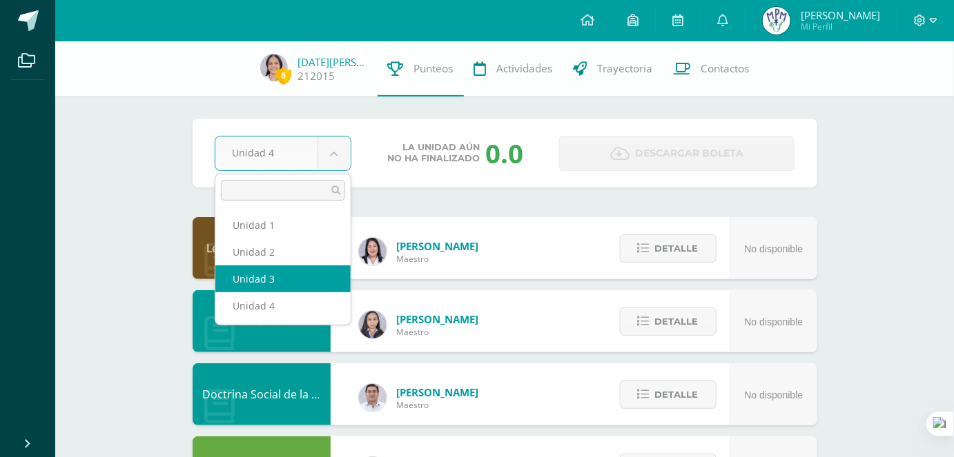
select select "Unidad 3"
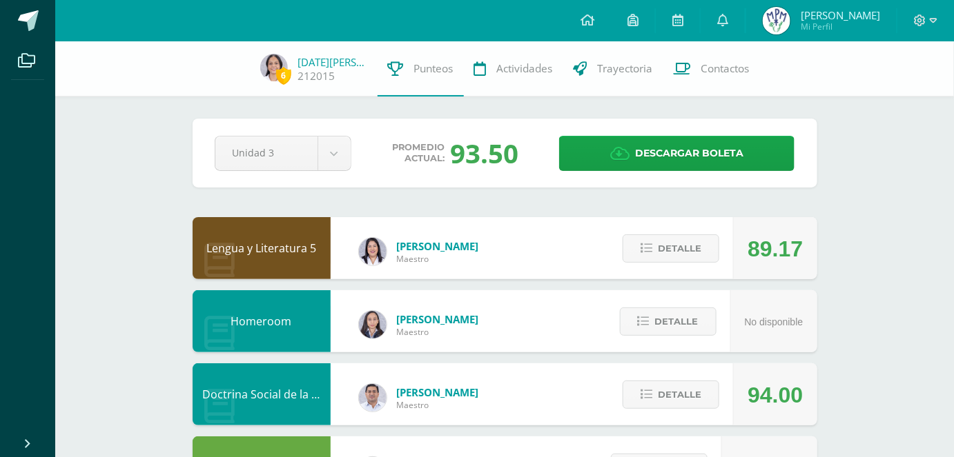
click at [509, 159] on div "93.50" at bounding box center [484, 153] width 68 height 36
click at [494, 155] on div "93.50" at bounding box center [484, 153] width 68 height 36
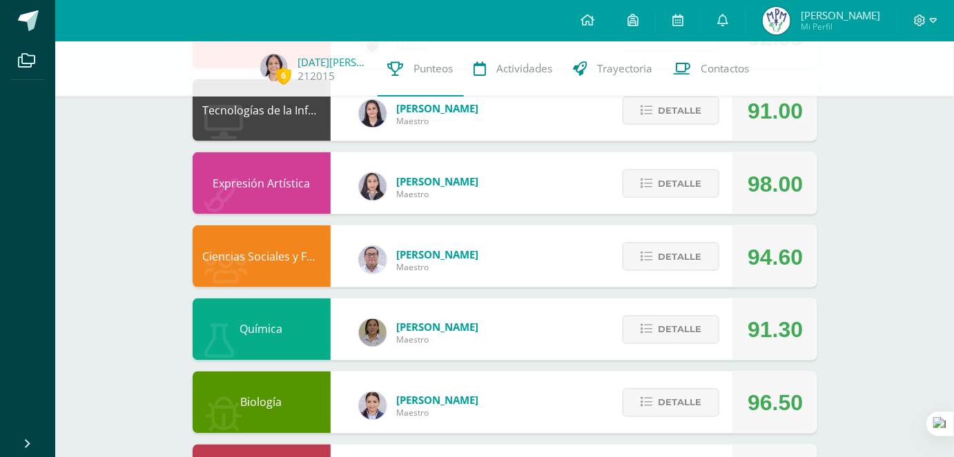
scroll to position [476, 0]
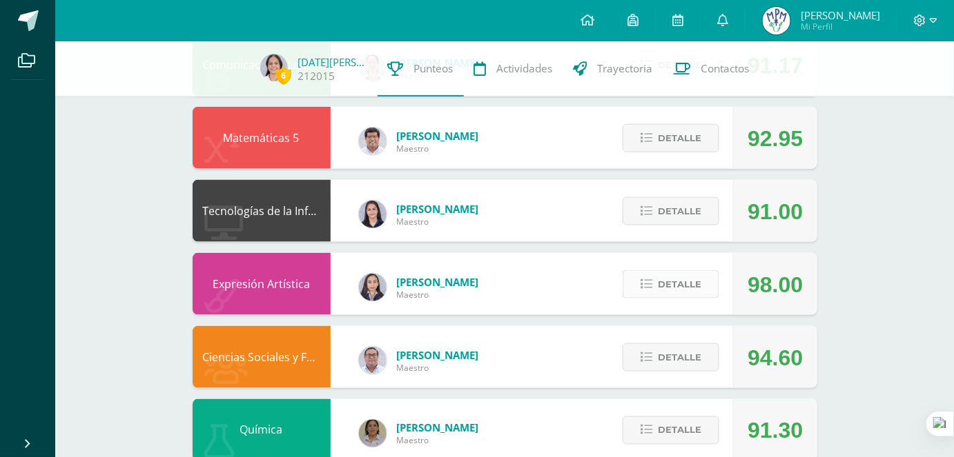
click at [658, 289] on button "Detalle" at bounding box center [670, 284] width 97 height 28
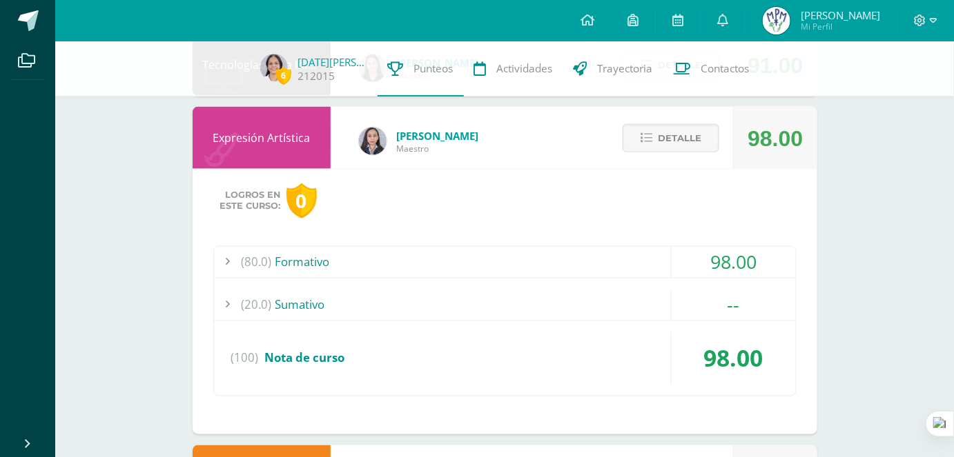
scroll to position [602, 0]
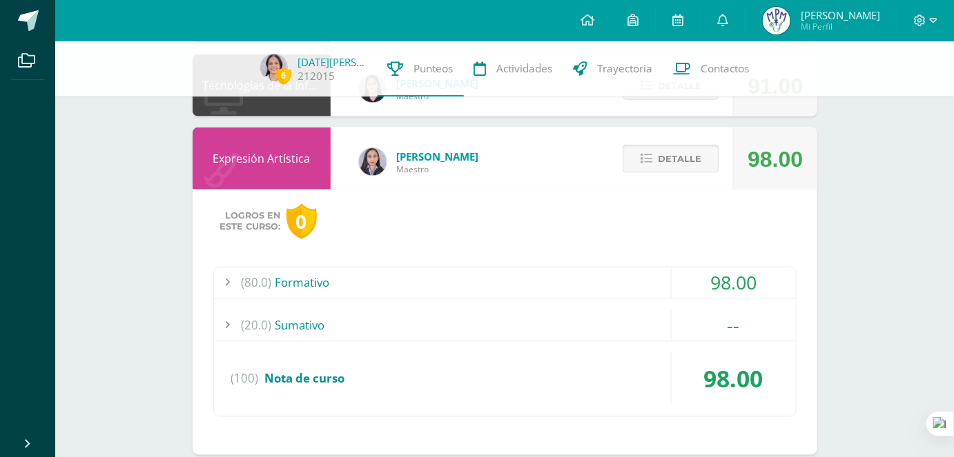
click at [668, 153] on span "Detalle" at bounding box center [679, 159] width 43 height 26
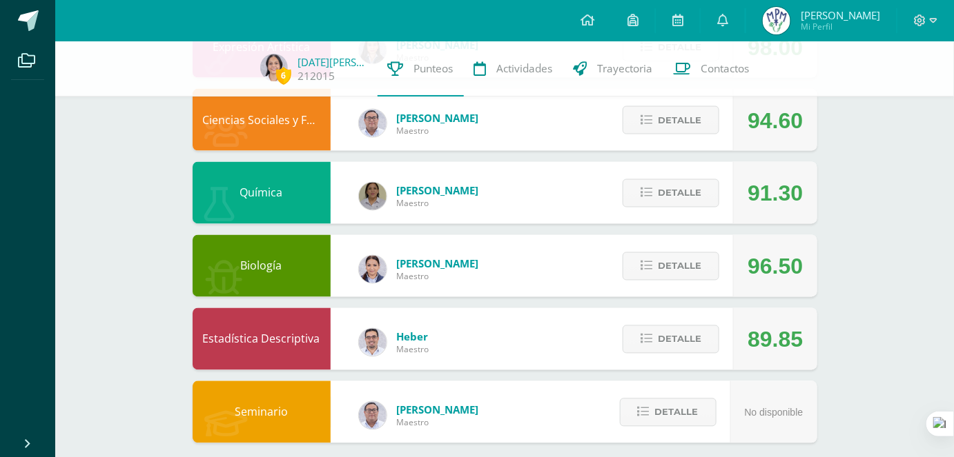
scroll to position [727, 0]
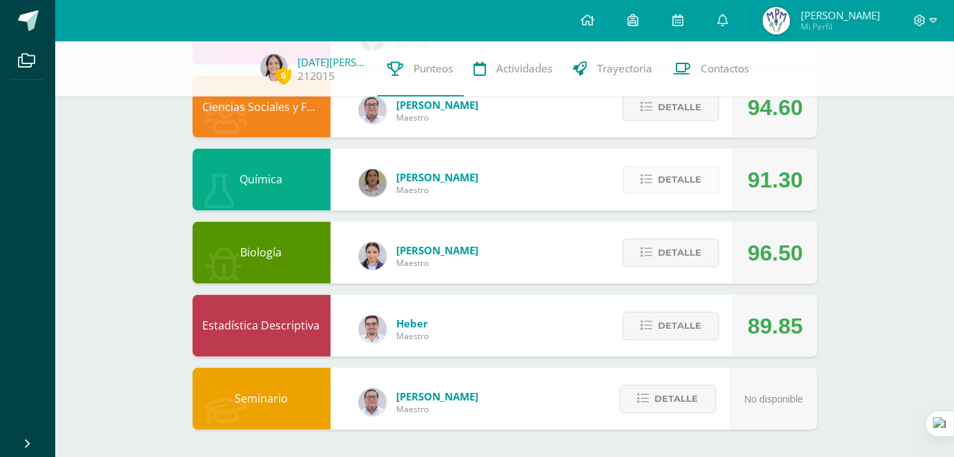
click at [675, 193] on button "Detalle" at bounding box center [670, 180] width 97 height 28
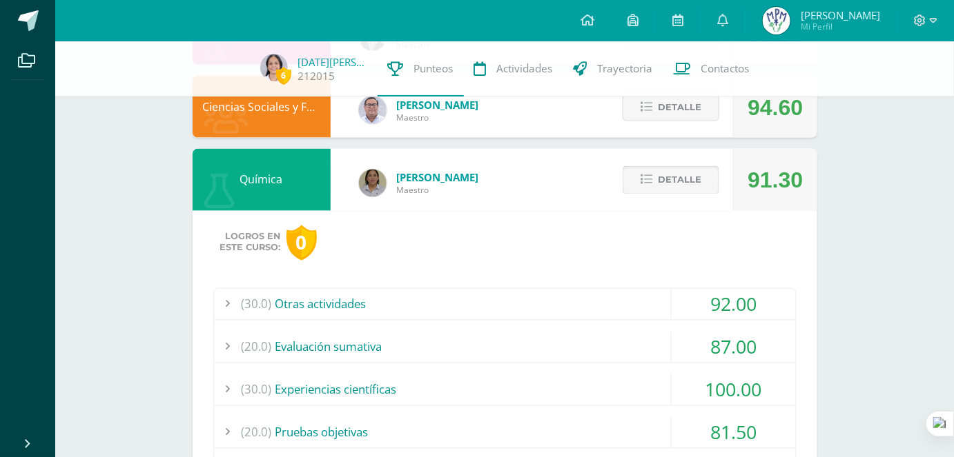
click at [668, 172] on span "Detalle" at bounding box center [679, 181] width 43 height 26
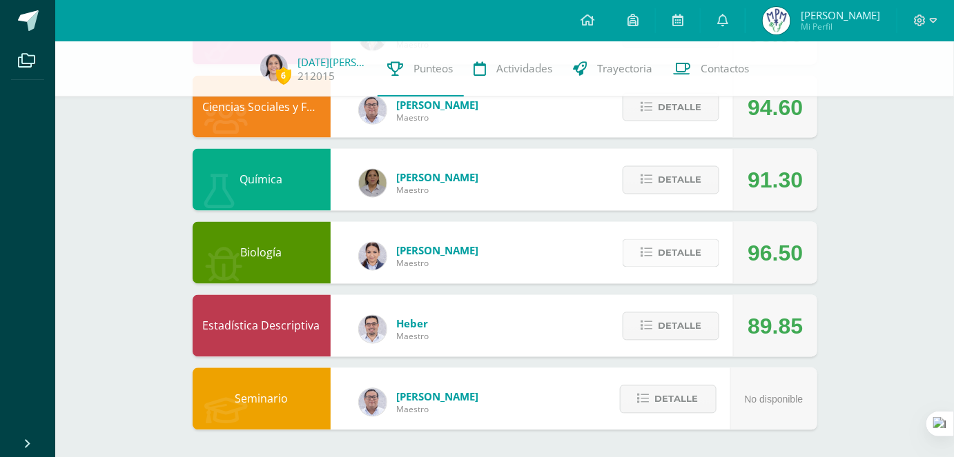
click at [683, 257] on span "Detalle" at bounding box center [679, 254] width 43 height 26
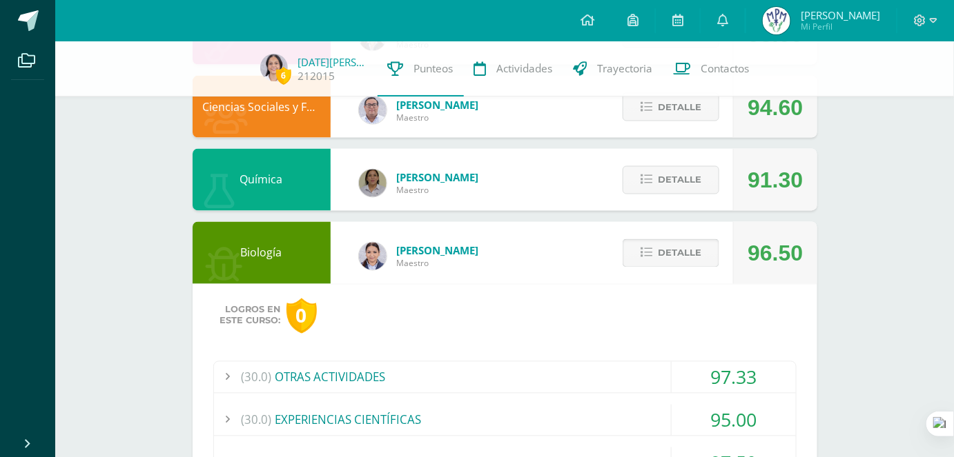
click at [686, 259] on span "Detalle" at bounding box center [679, 254] width 43 height 26
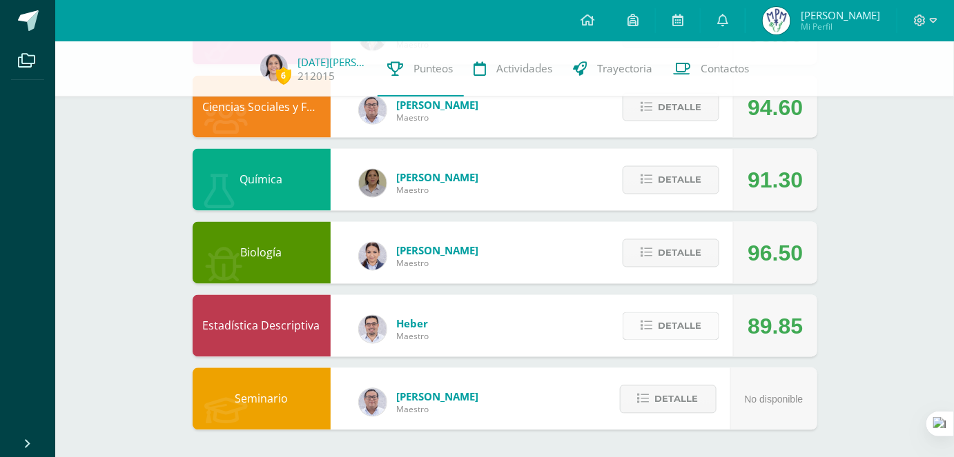
click at [649, 329] on icon at bounding box center [646, 327] width 12 height 12
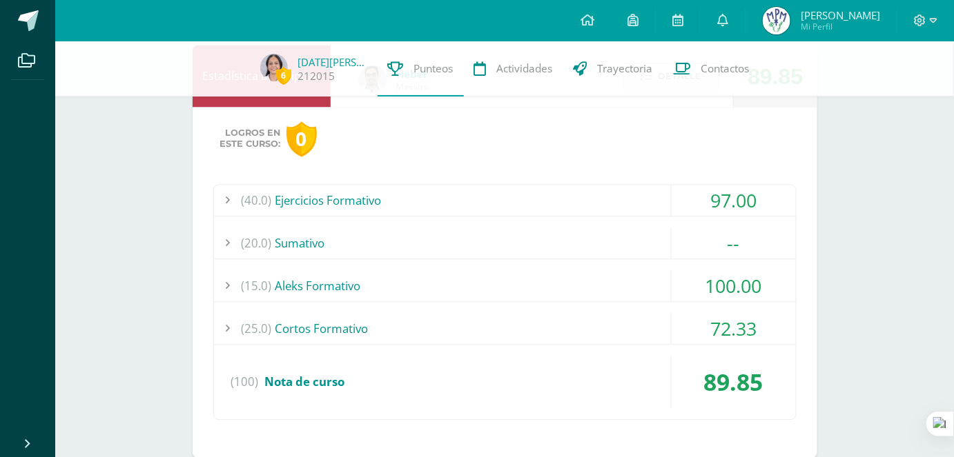
scroll to position [978, 0]
click at [629, 292] on div "(15.0) Aleks Formativo" at bounding box center [505, 285] width 582 height 31
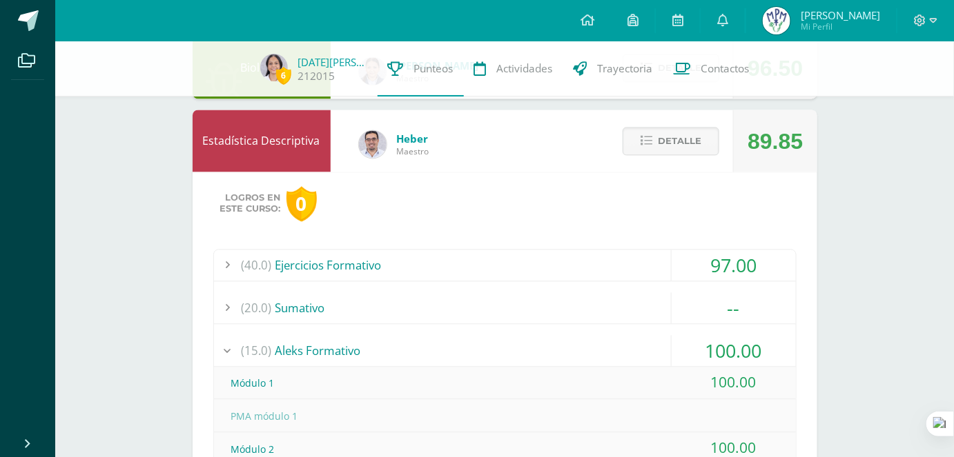
scroll to position [852, 0]
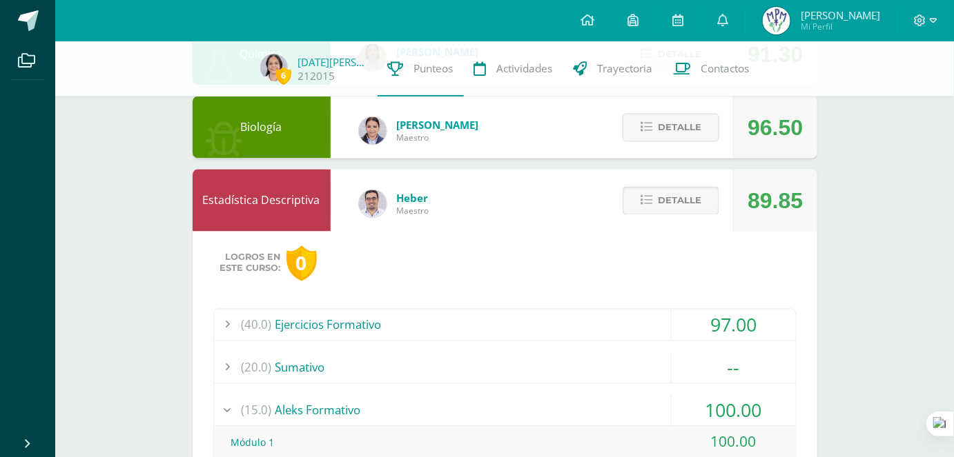
click at [654, 192] on button "Detalle" at bounding box center [670, 201] width 97 height 28
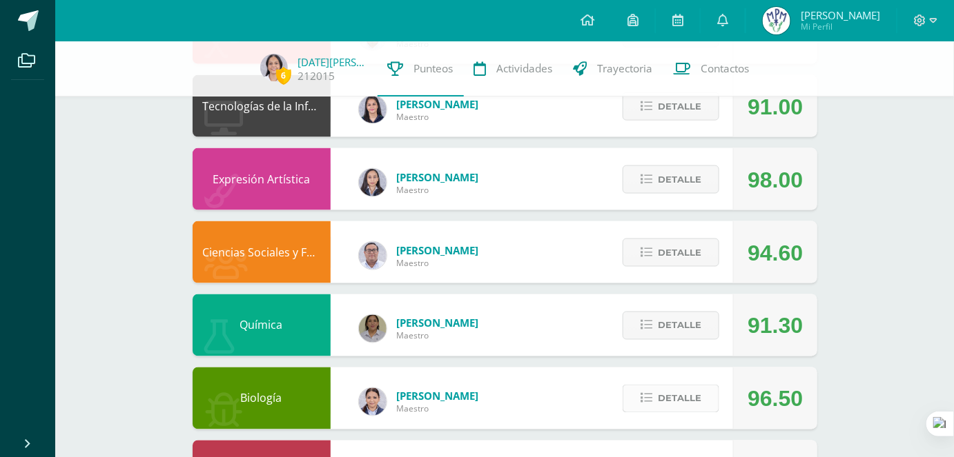
scroll to position [602, 0]
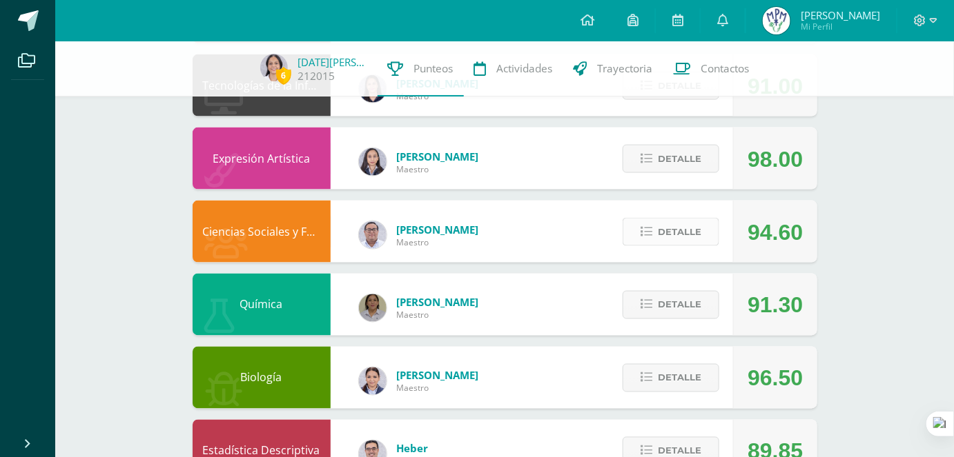
click at [686, 243] on span "Detalle" at bounding box center [679, 232] width 43 height 26
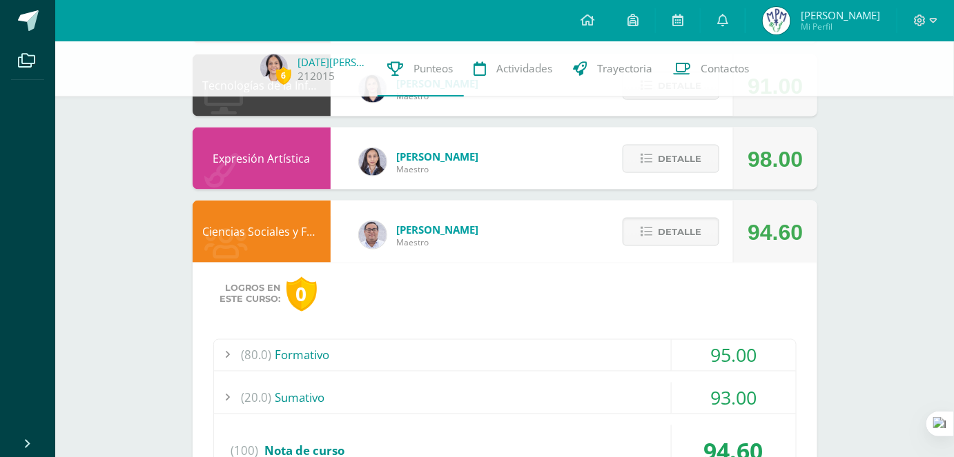
scroll to position [727, 0]
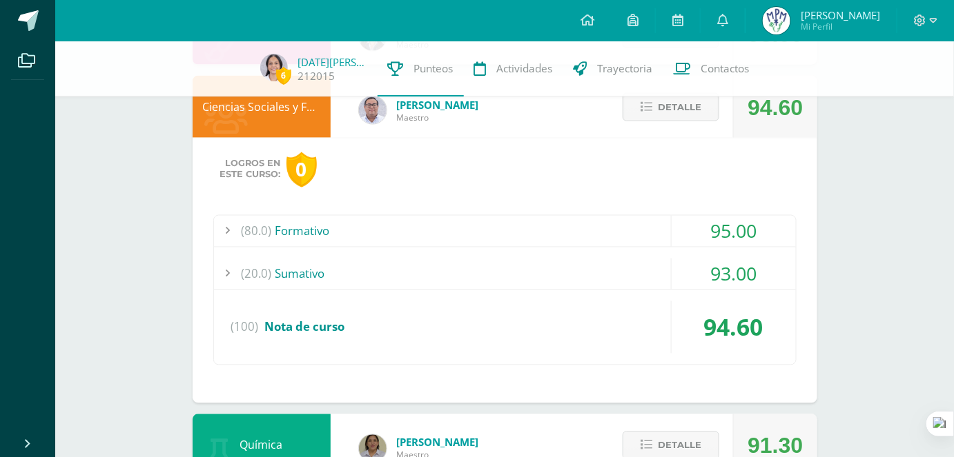
click at [639, 226] on div "(80.0) Formativo" at bounding box center [505, 231] width 582 height 31
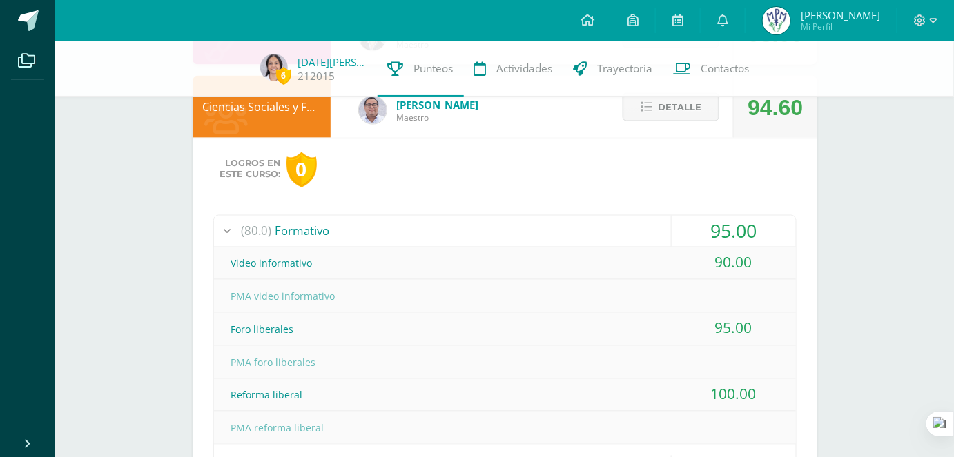
click at [720, 386] on div "100.00" at bounding box center [733, 394] width 124 height 31
click at [611, 351] on div "PMA foro liberales" at bounding box center [505, 363] width 582 height 31
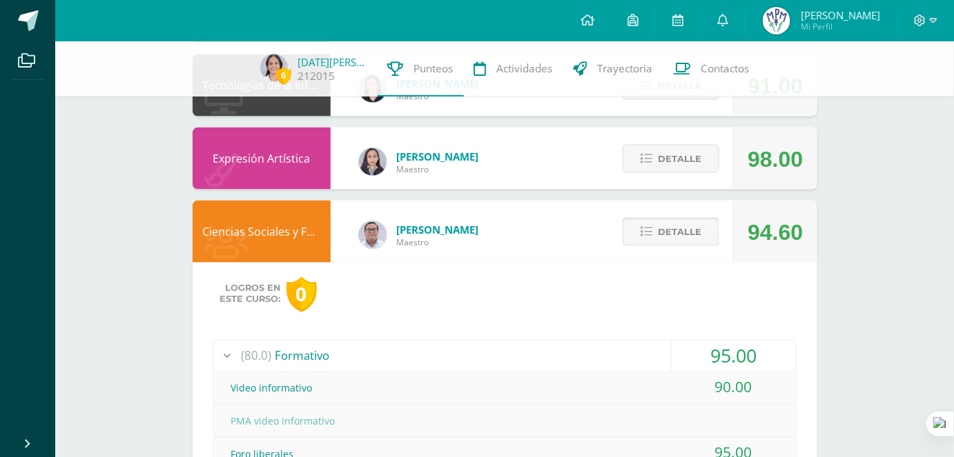
click at [687, 235] on span "Detalle" at bounding box center [679, 232] width 43 height 26
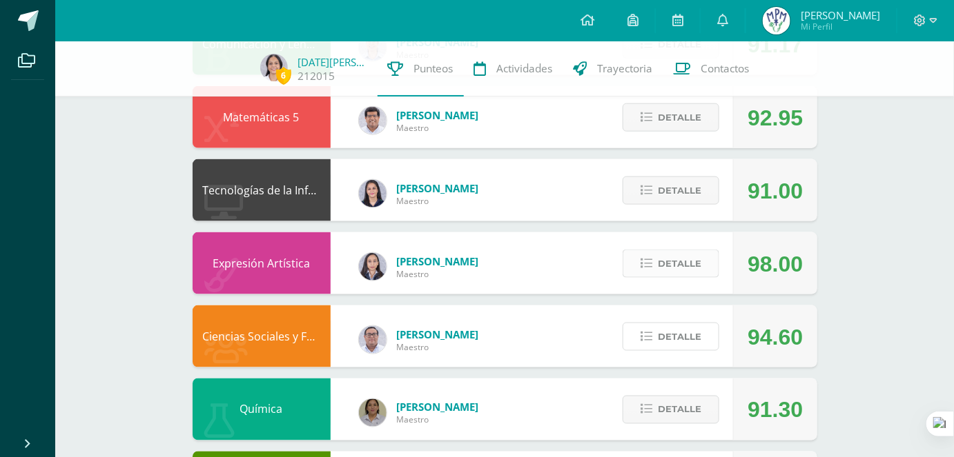
scroll to position [476, 0]
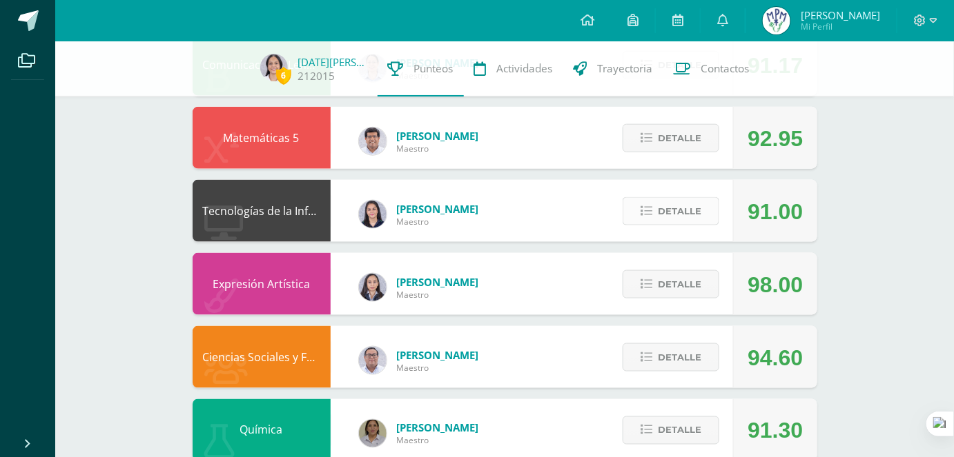
click at [671, 219] on span "Detalle" at bounding box center [679, 212] width 43 height 26
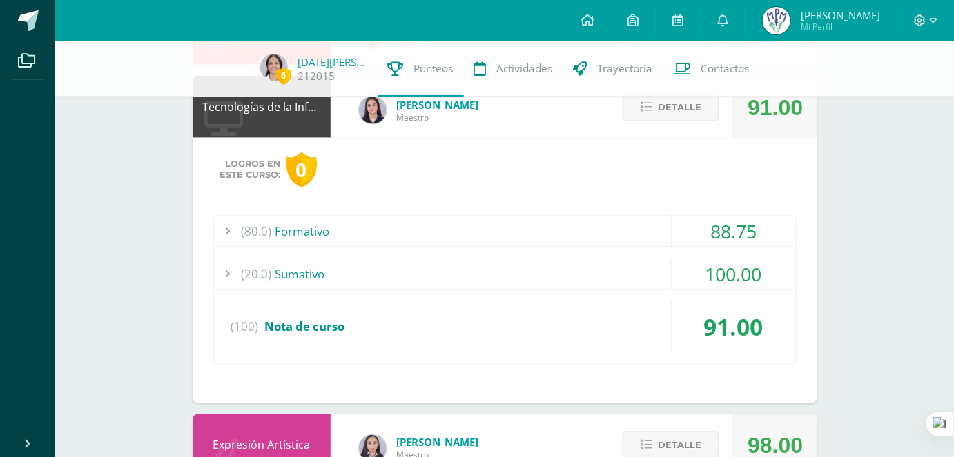
scroll to position [602, 0]
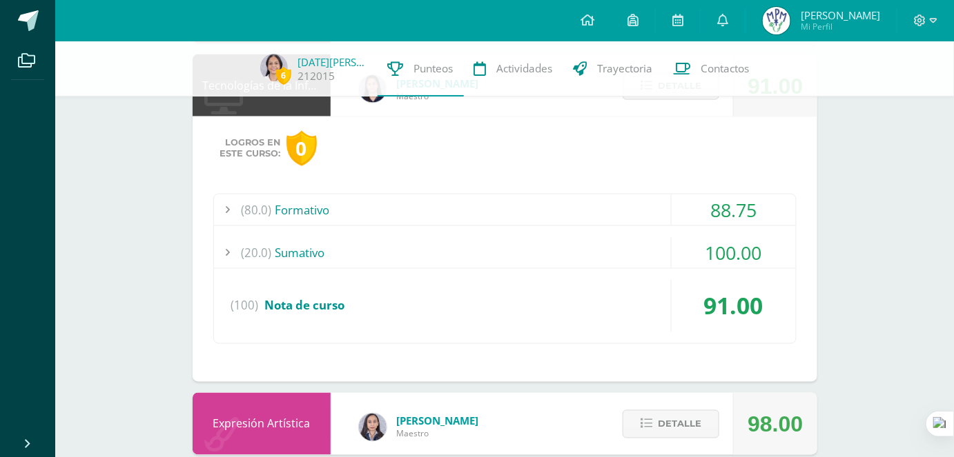
click at [657, 249] on div "(20.0) Sumativo" at bounding box center [505, 252] width 582 height 31
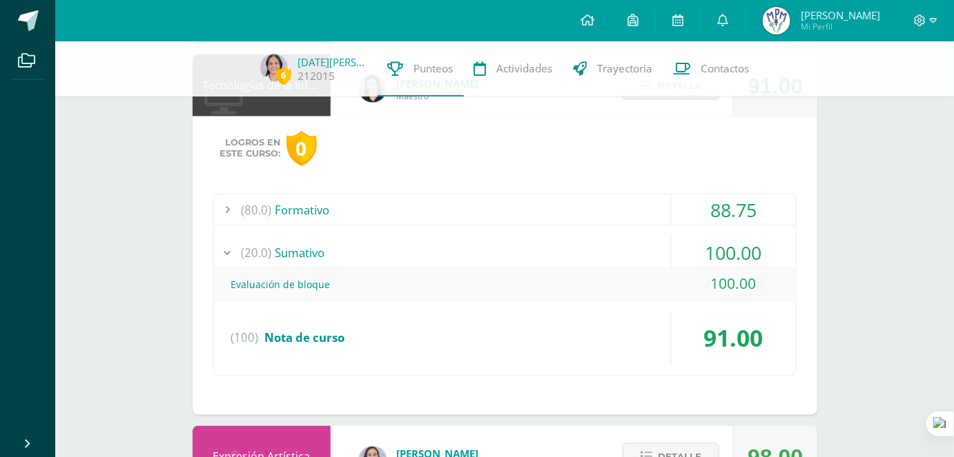
click at [657, 249] on div "(20.0) Sumativo" at bounding box center [505, 252] width 582 height 31
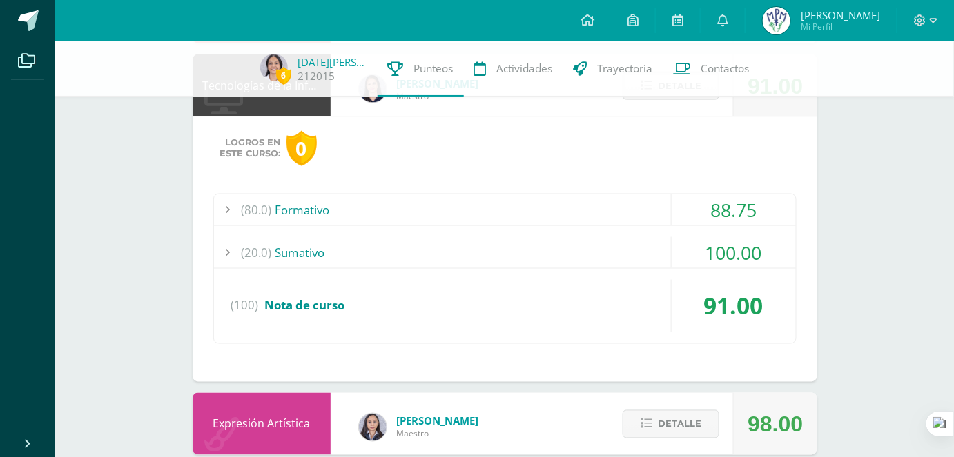
scroll to position [476, 0]
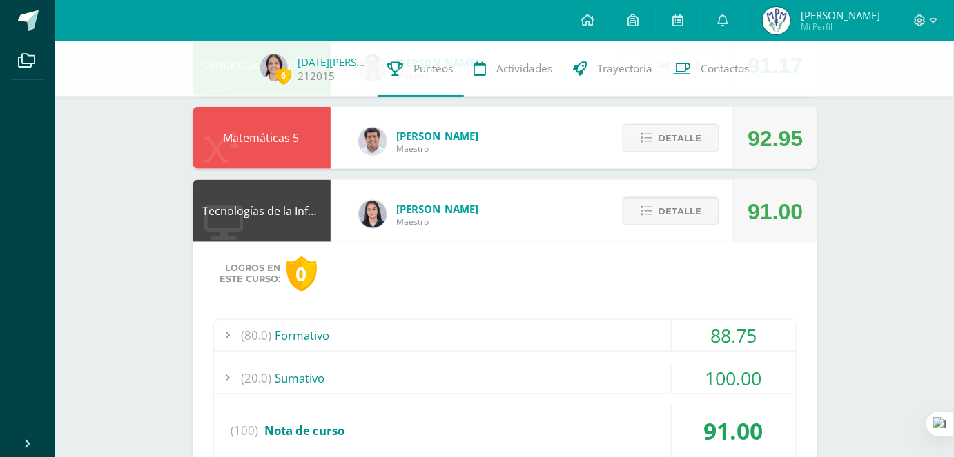
click at [674, 372] on div "100.00" at bounding box center [733, 378] width 124 height 31
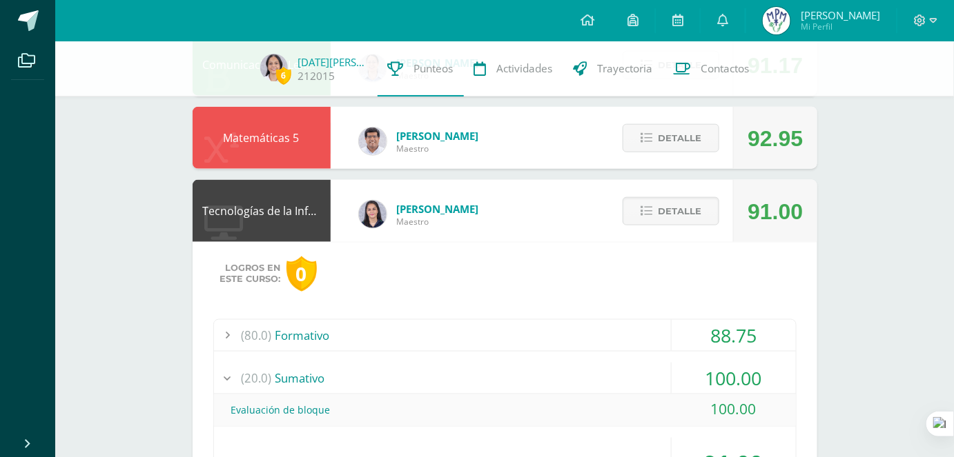
click at [674, 372] on div "100.00" at bounding box center [733, 378] width 124 height 31
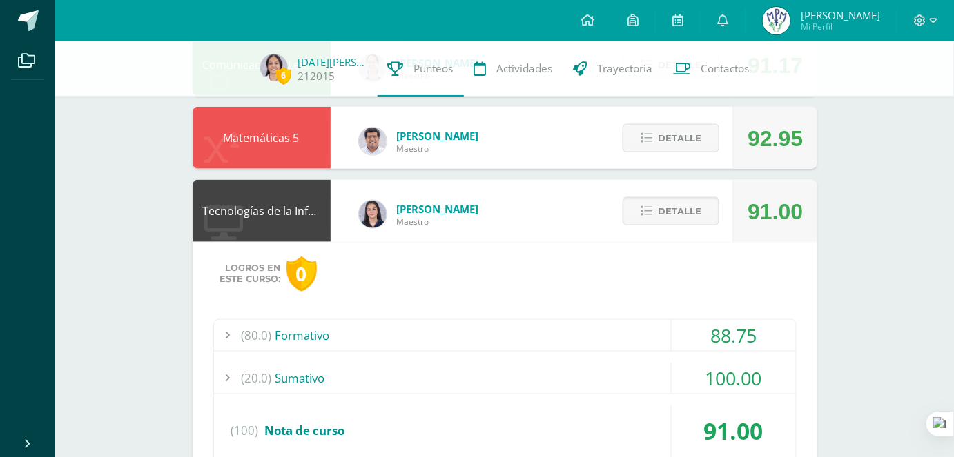
click at [669, 353] on div "(80.0) Formativo 88.75 Formativa 1 - CSS 95.00" at bounding box center [504, 394] width 583 height 150
click at [671, 338] on div "88.75" at bounding box center [733, 335] width 124 height 31
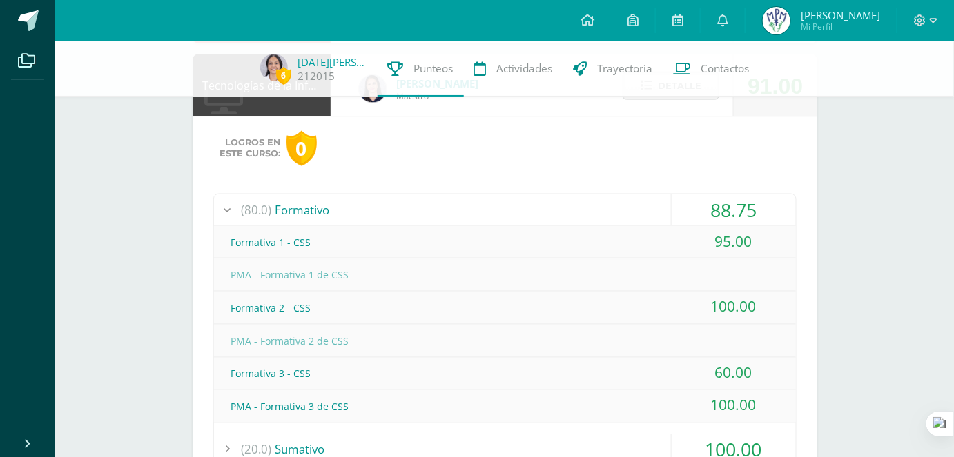
click at [680, 202] on div "88.75" at bounding box center [733, 210] width 124 height 31
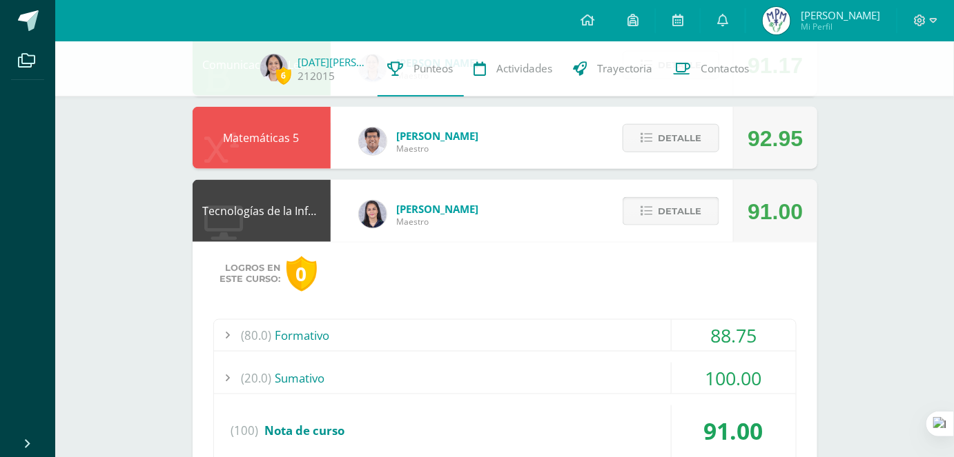
click at [682, 217] on span "Detalle" at bounding box center [679, 212] width 43 height 26
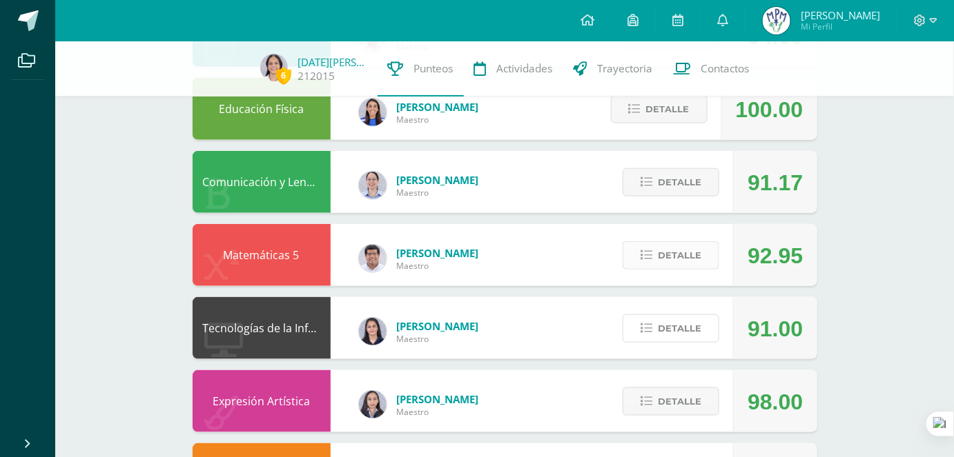
scroll to position [351, 0]
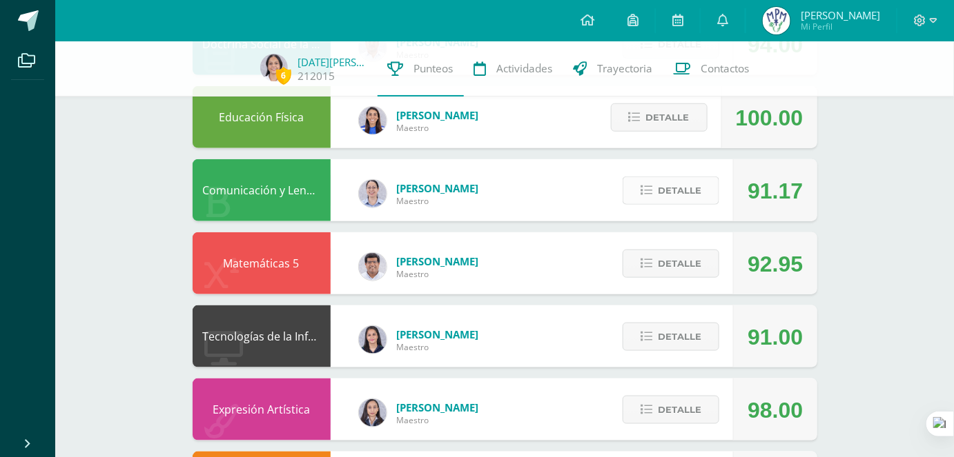
click at [671, 182] on span "Detalle" at bounding box center [679, 191] width 43 height 26
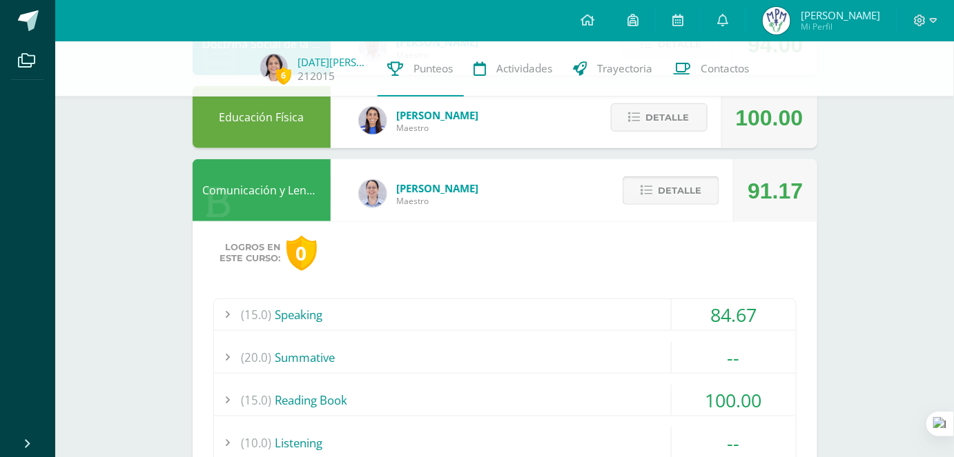
click at [688, 186] on span "Detalle" at bounding box center [679, 191] width 43 height 26
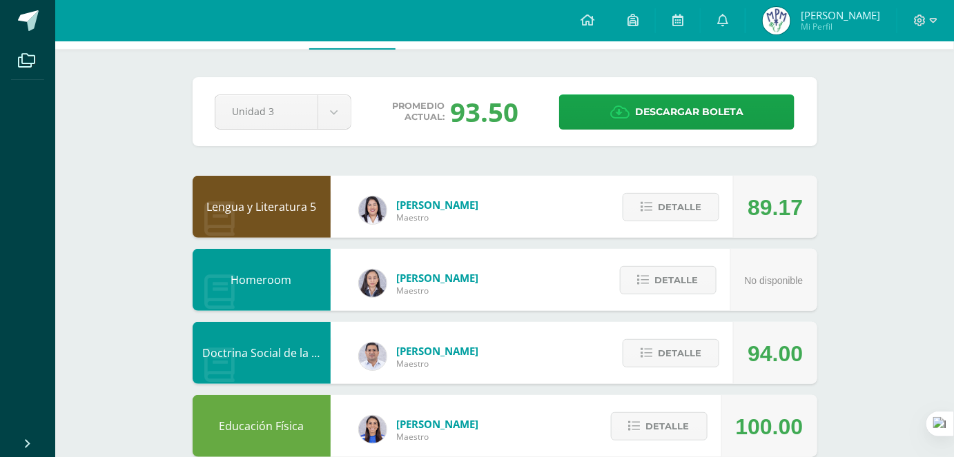
scroll to position [125, 0]
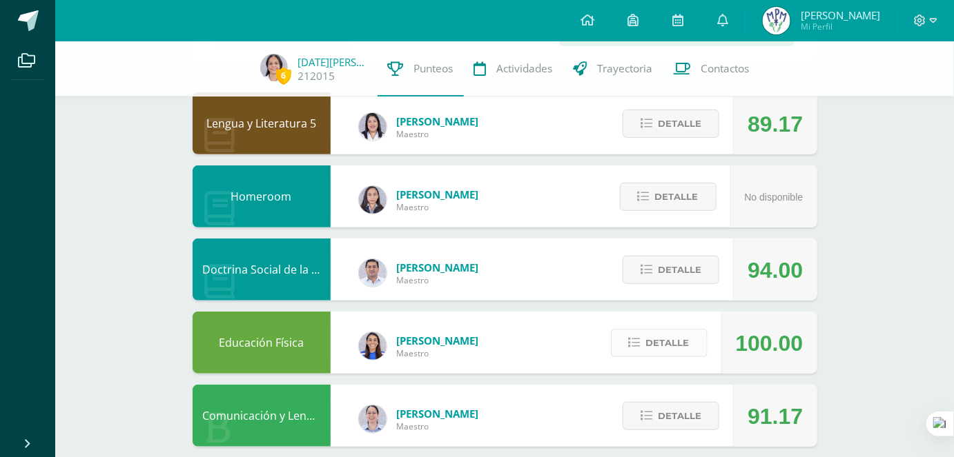
click at [653, 348] on span "Detalle" at bounding box center [667, 344] width 43 height 26
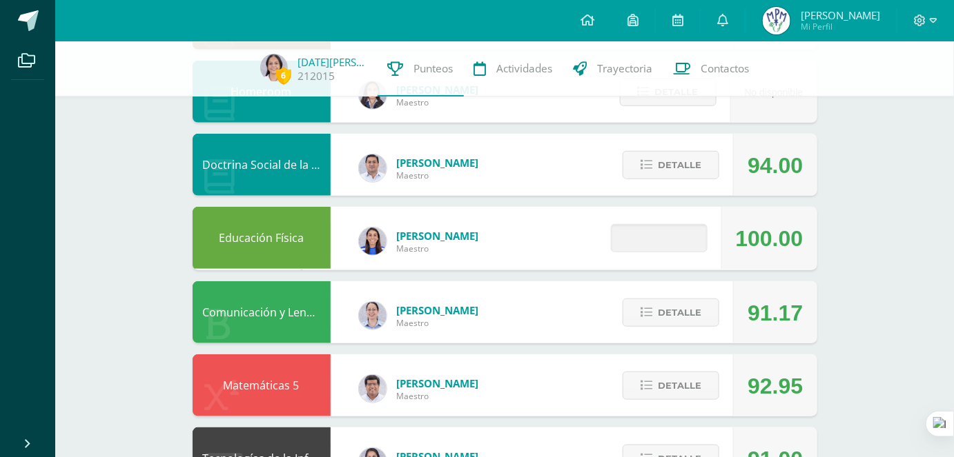
scroll to position [250, 0]
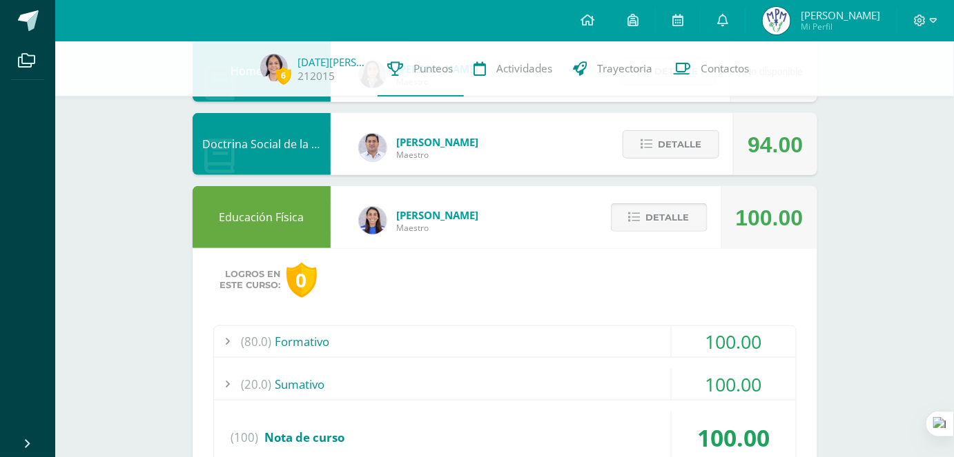
click at [639, 223] on icon at bounding box center [635, 218] width 12 height 12
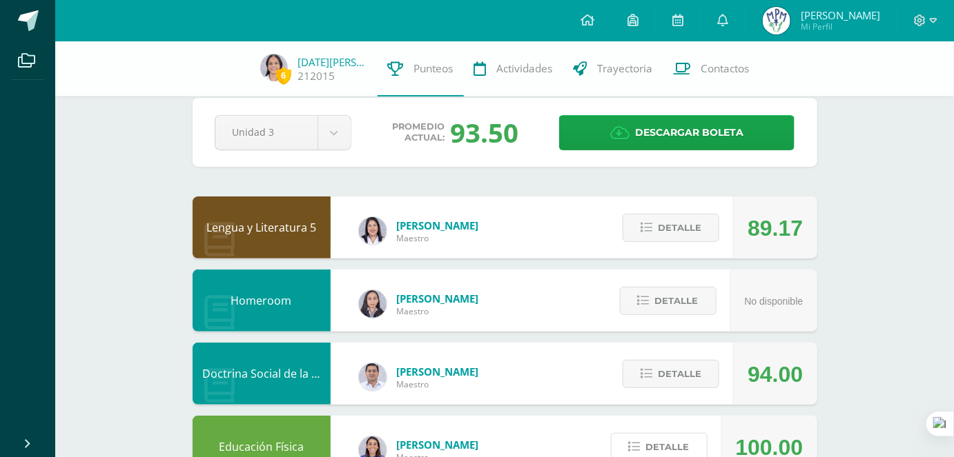
scroll to position [0, 0]
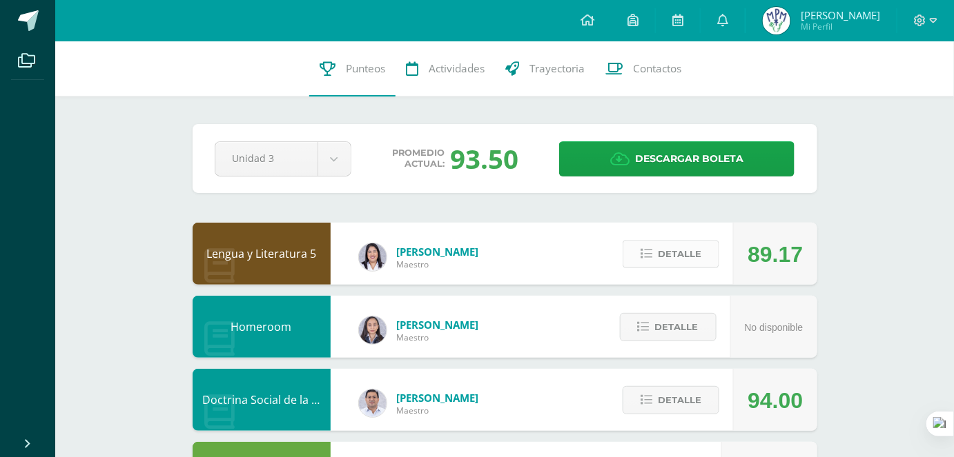
click at [677, 253] on span "Detalle" at bounding box center [679, 254] width 43 height 26
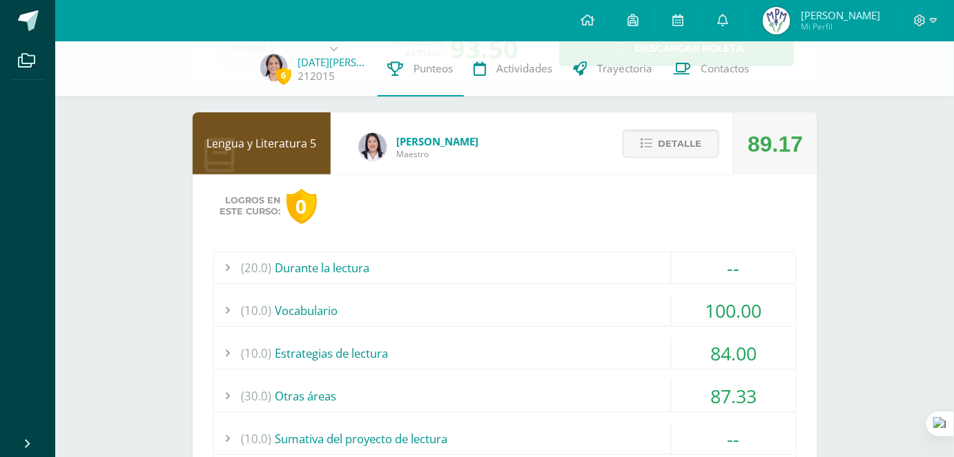
scroll to position [125, 0]
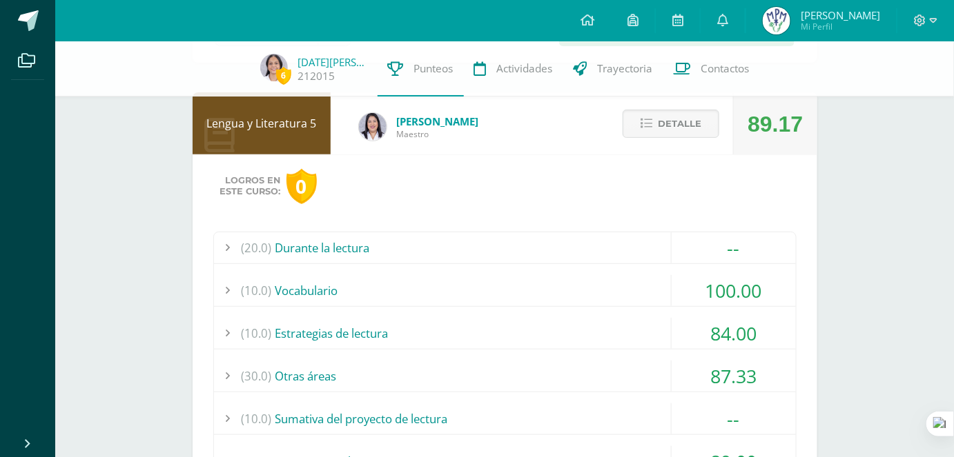
click at [640, 240] on div "(20.0) Durante la lectura" at bounding box center [505, 248] width 582 height 31
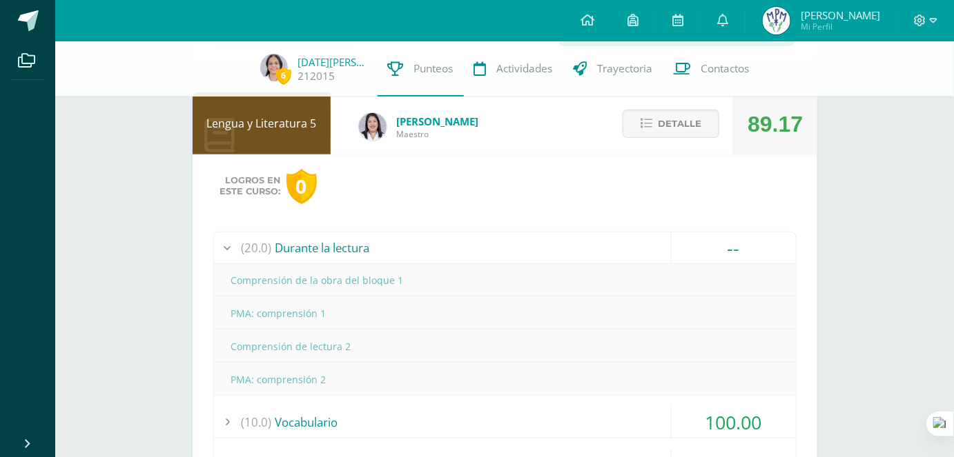
click at [640, 240] on div "(20.0) Durante la lectura" at bounding box center [505, 248] width 582 height 31
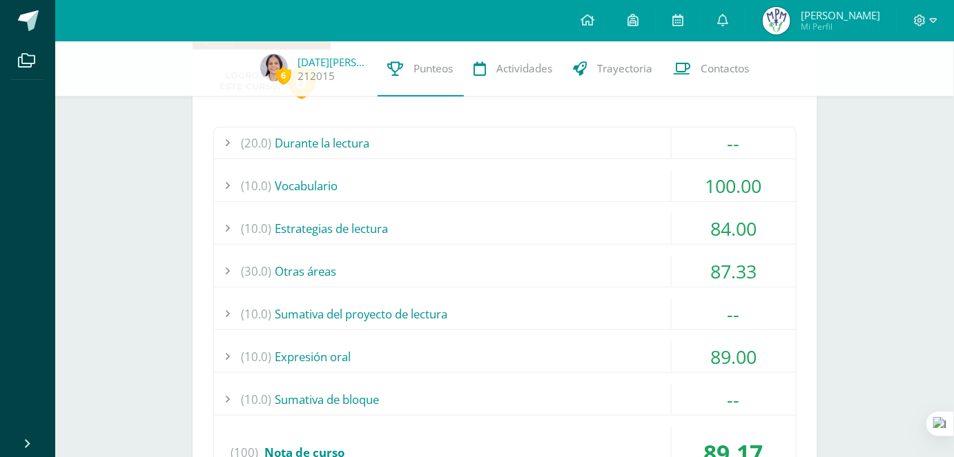
scroll to position [250, 0]
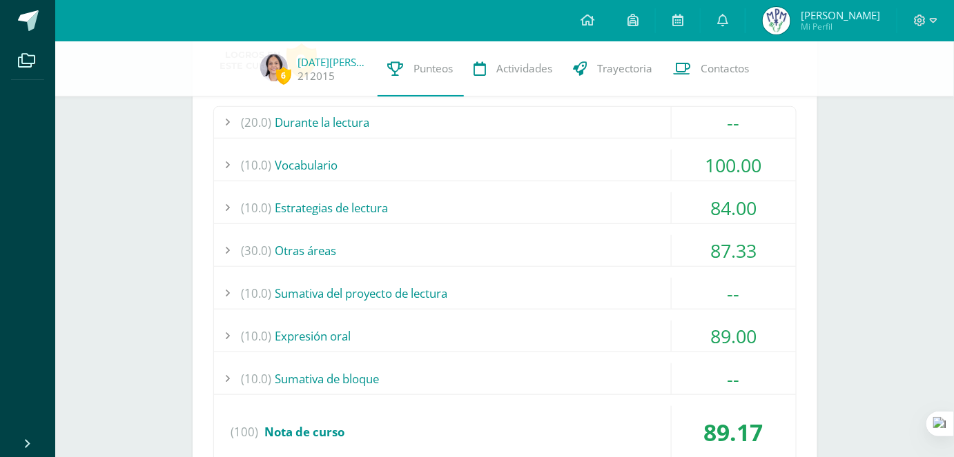
click at [639, 289] on div "(10.0) Sumativa del proyecto de lectura" at bounding box center [505, 293] width 582 height 31
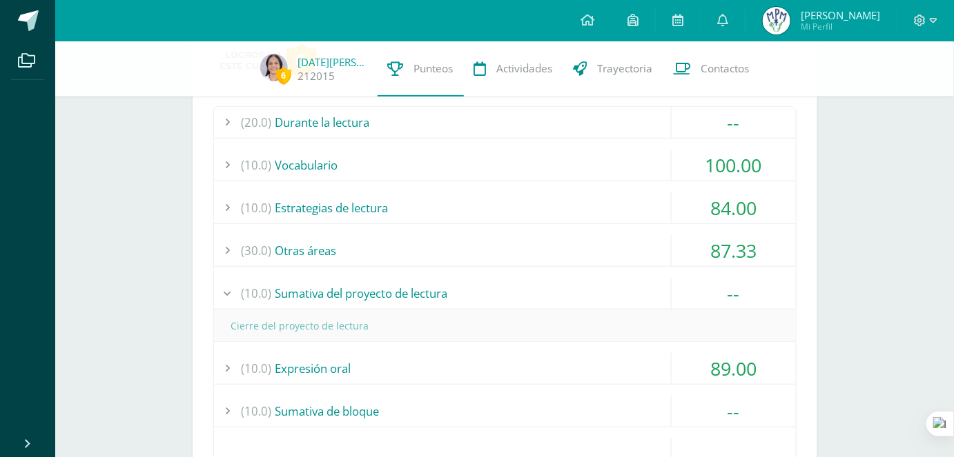
click at [639, 290] on div "(10.0) Sumativa del proyecto de lectura" at bounding box center [505, 293] width 582 height 31
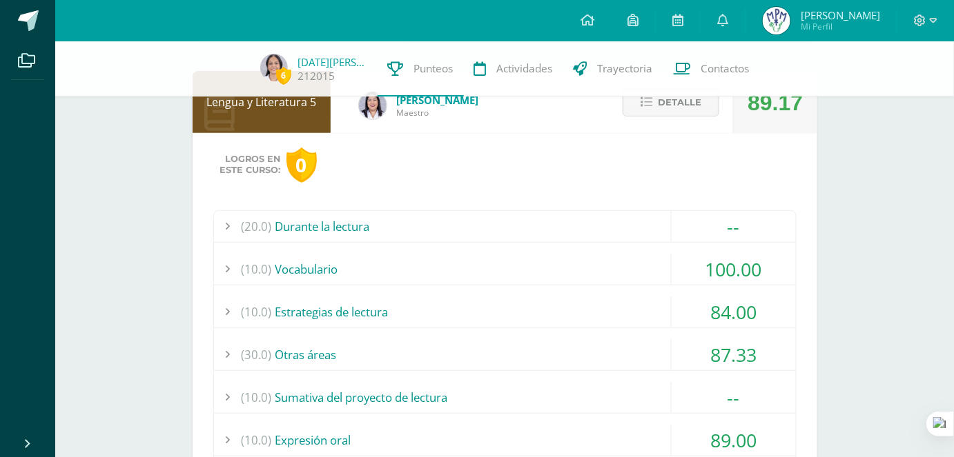
scroll to position [0, 0]
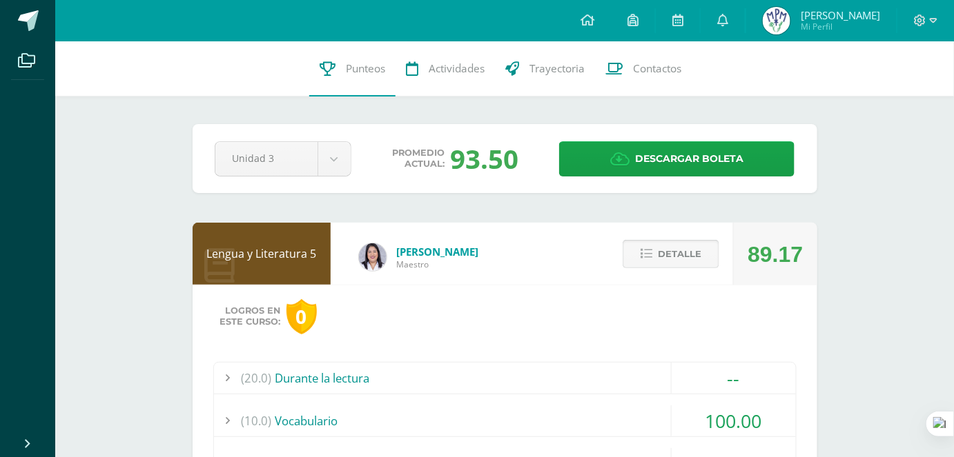
click at [672, 246] on span "Detalle" at bounding box center [679, 254] width 43 height 26
